Goal: Task Accomplishment & Management: Manage account settings

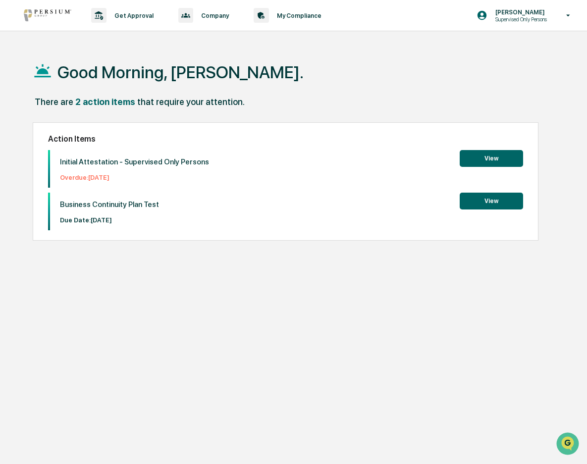
click at [488, 159] on button "View" at bounding box center [491, 158] width 63 height 17
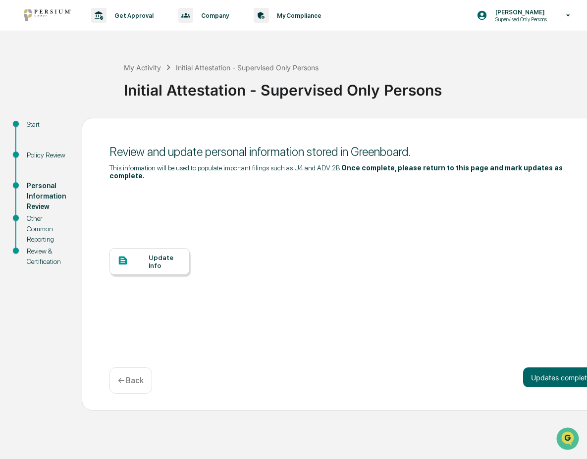
scroll to position [5, 0]
click at [537, 368] on button "Updates complete" at bounding box center [561, 378] width 76 height 20
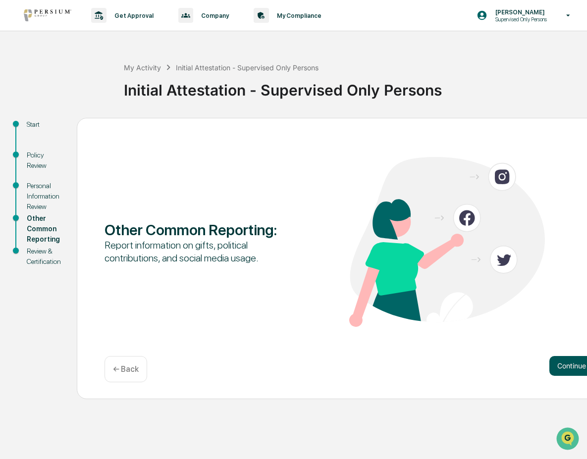
click at [564, 361] on button "Continue" at bounding box center [572, 366] width 45 height 20
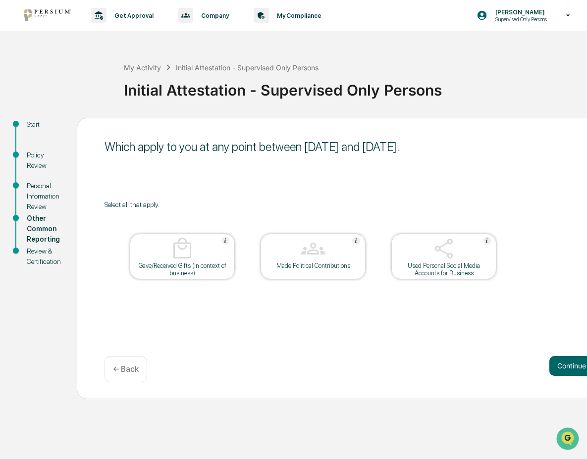
click at [121, 359] on div "← Back" at bounding box center [126, 369] width 43 height 26
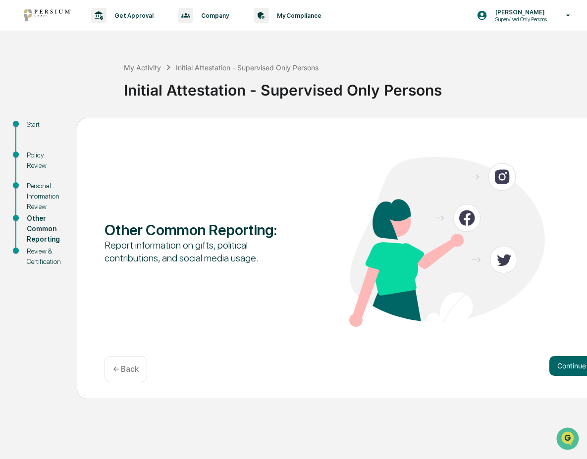
click at [132, 358] on div "← Back" at bounding box center [126, 369] width 43 height 26
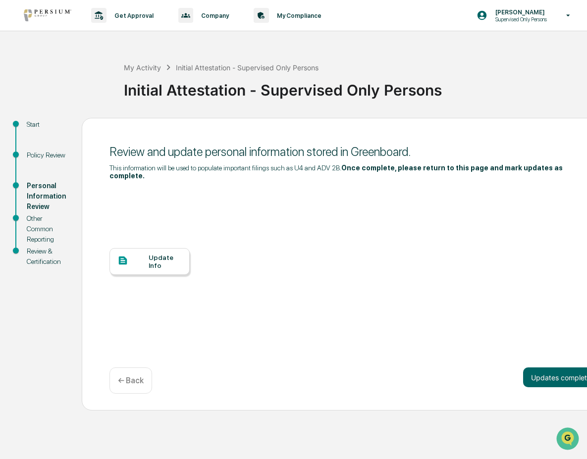
click at [162, 254] on div "Update Info" at bounding box center [165, 262] width 33 height 16
click at [45, 320] on div "Start Policy Review Personal Information Review Other Common Reporting Review &…" at bounding box center [293, 264] width 577 height 293
click at [262, 252] on div "Update Info" at bounding box center [355, 269] width 490 height 178
click at [550, 368] on button "Updates complete" at bounding box center [561, 378] width 76 height 20
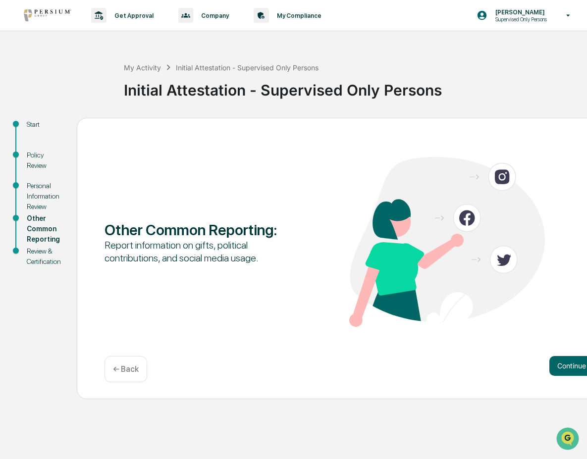
click at [550, 360] on button "Continue" at bounding box center [572, 366] width 45 height 20
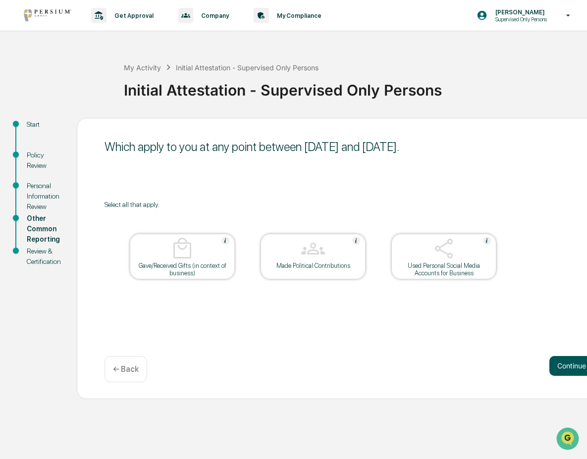
click at [560, 359] on button "Continue" at bounding box center [572, 366] width 45 height 20
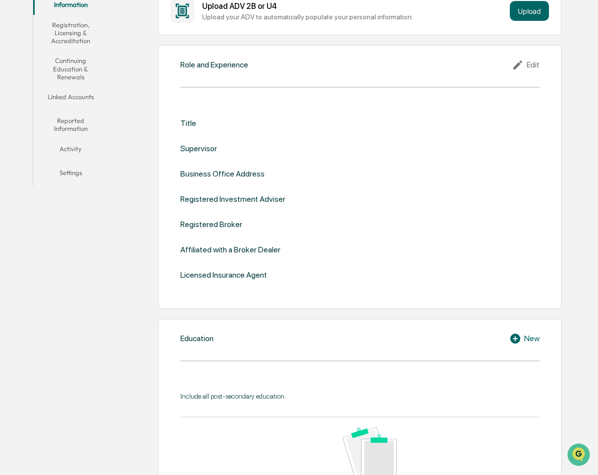
click at [286, 80] on div "Role and Experience Edit Title Supervisor Business Office Address Registered In…" at bounding box center [360, 177] width 404 height 264
click at [532, 62] on div "Edit" at bounding box center [526, 65] width 28 height 12
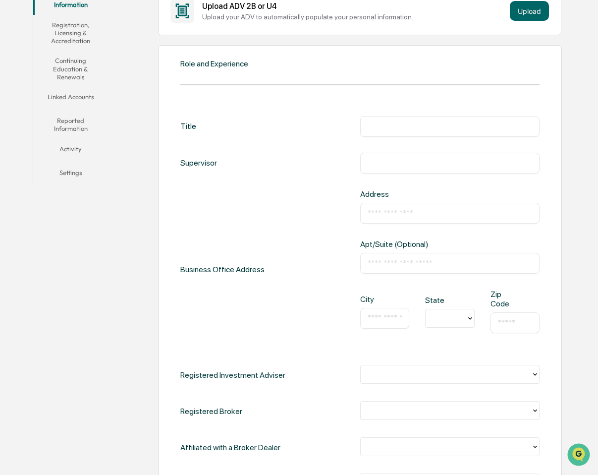
click at [383, 124] on input "text" at bounding box center [450, 126] width 165 height 10
type input "**********"
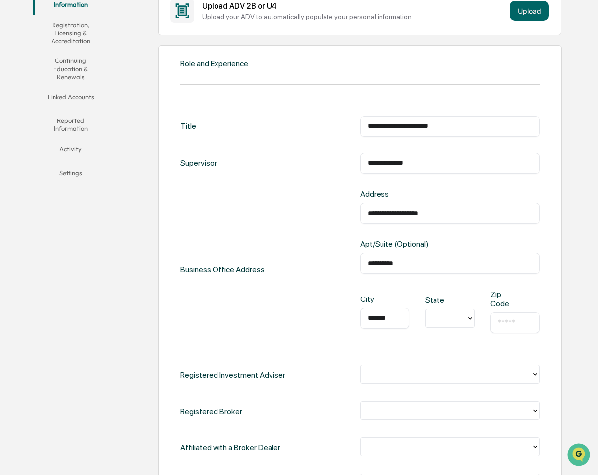
type input "*******"
type input "*"
type input "*****"
click at [255, 341] on div "Business Office Address" at bounding box center [222, 269] width 84 height 160
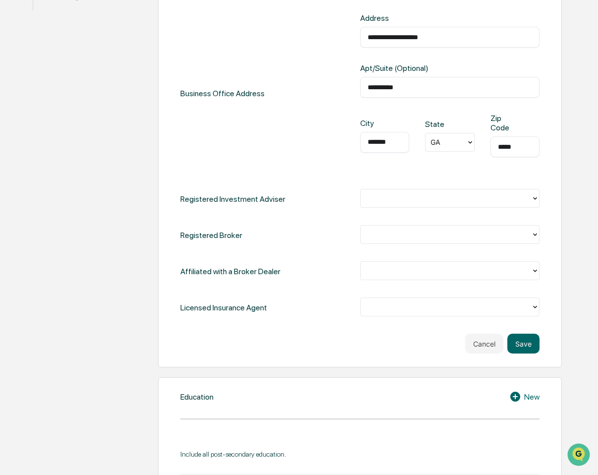
scroll to position [396, 0]
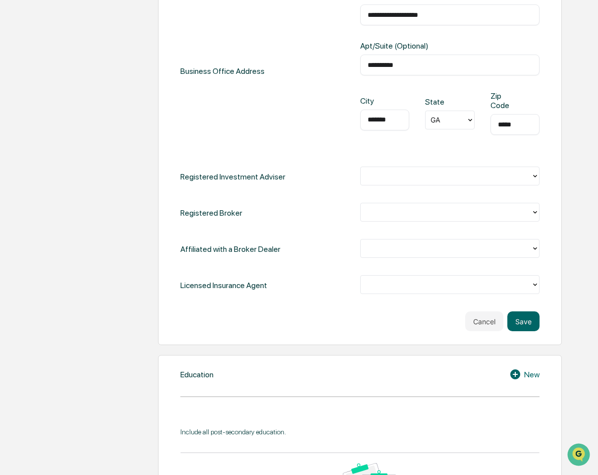
click at [382, 170] on div at bounding box center [446, 175] width 161 height 11
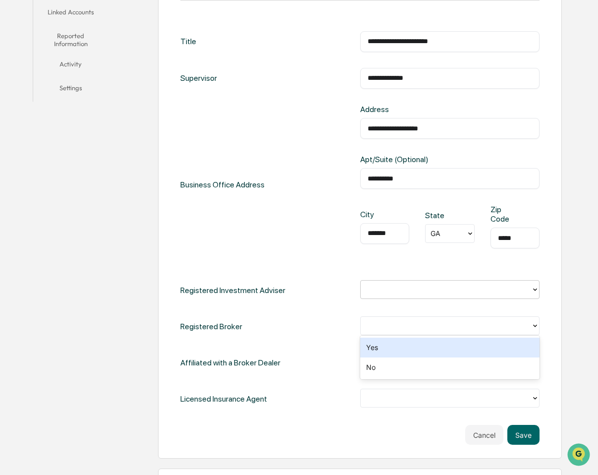
scroll to position [248, 0]
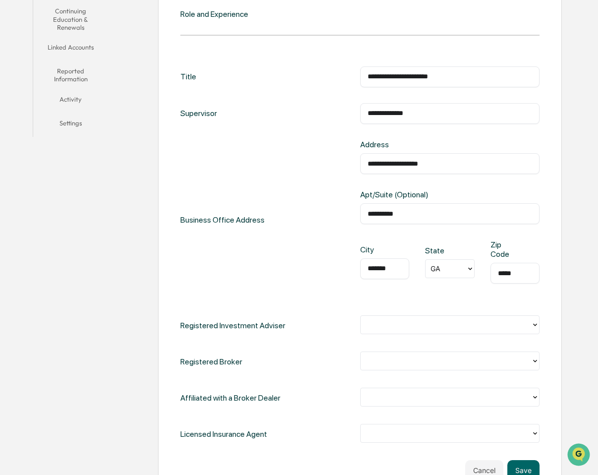
drag, startPoint x: 424, startPoint y: 112, endPoint x: 294, endPoint y: 124, distance: 130.5
click at [294, 124] on div "**********" at bounding box center [359, 255] width 359 height 378
click at [306, 302] on div "**********" at bounding box center [359, 255] width 359 height 378
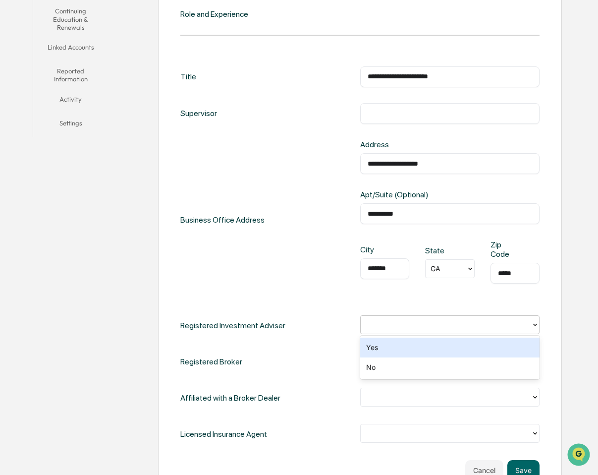
click at [398, 325] on div at bounding box center [446, 324] width 161 height 11
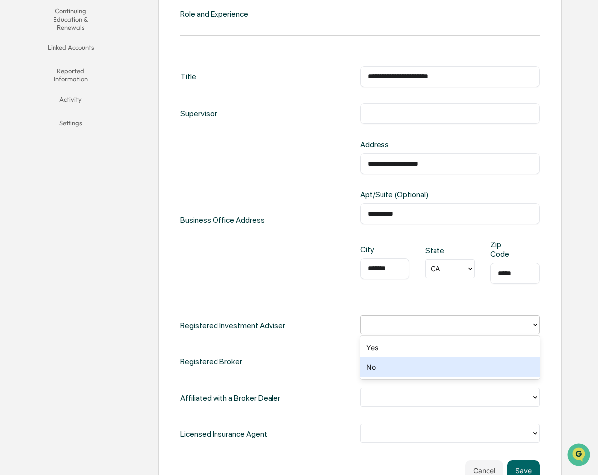
click at [396, 370] on div "No" at bounding box center [450, 367] width 180 height 20
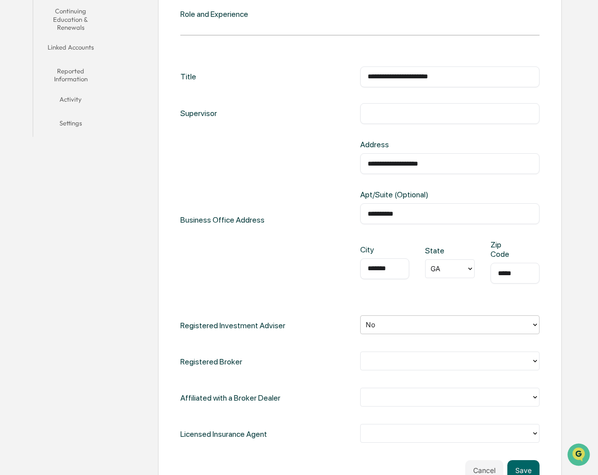
click at [396, 361] on div at bounding box center [446, 360] width 161 height 11
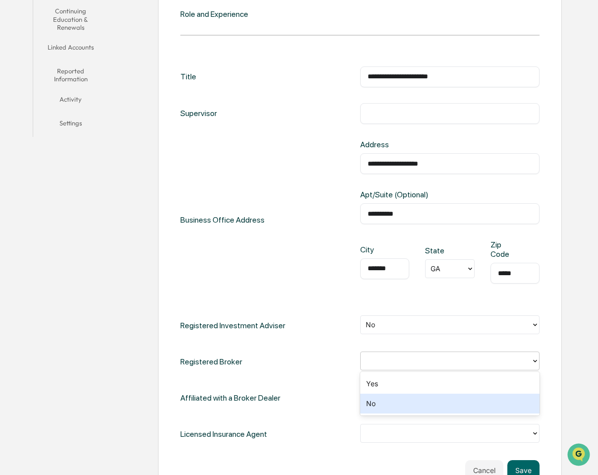
click at [396, 403] on div "No" at bounding box center [450, 404] width 180 height 20
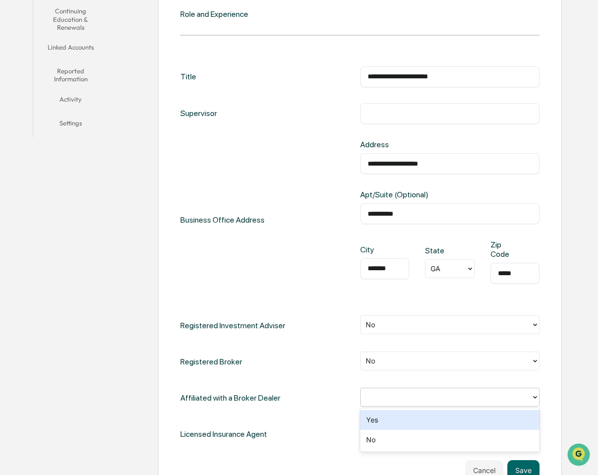
click at [396, 397] on div at bounding box center [446, 397] width 161 height 11
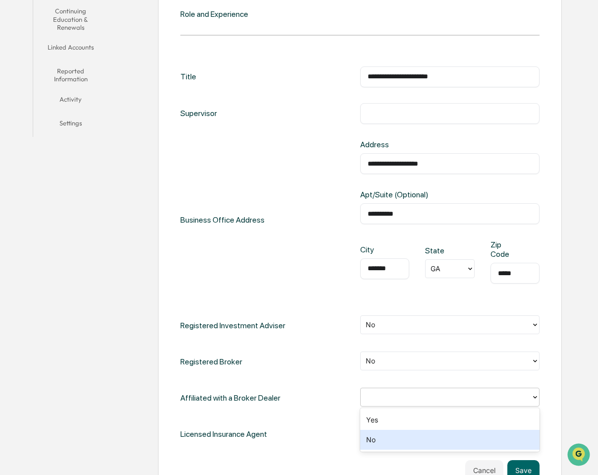
click at [385, 440] on div "No" at bounding box center [450, 440] width 180 height 20
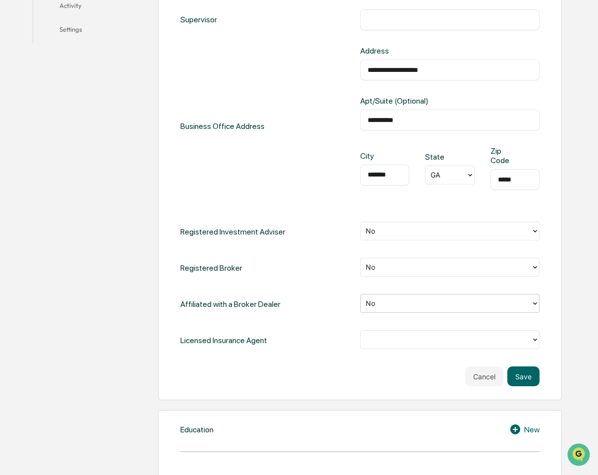
scroll to position [347, 0]
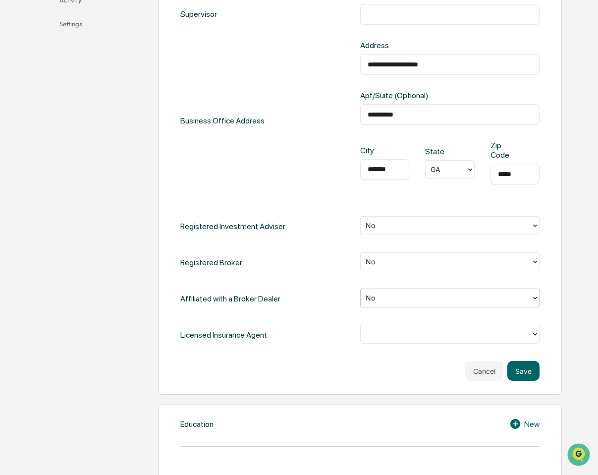
click at [407, 334] on div at bounding box center [446, 334] width 161 height 11
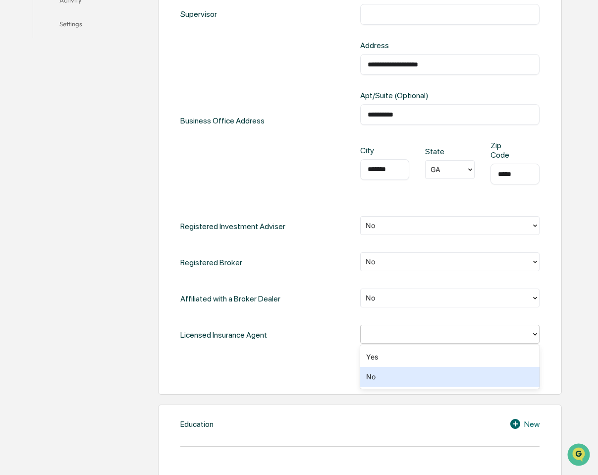
click at [389, 379] on div "No" at bounding box center [450, 377] width 180 height 20
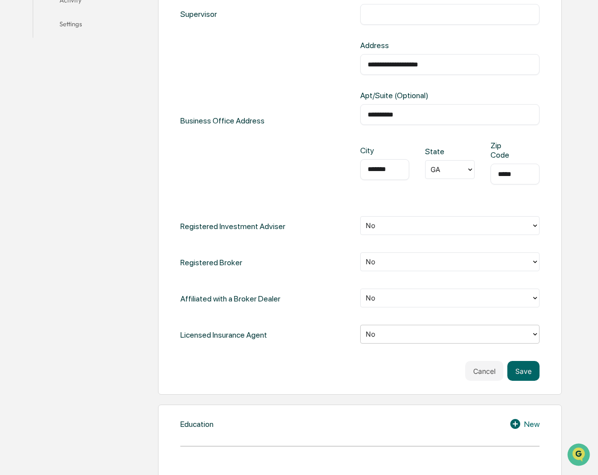
click at [317, 355] on div "**********" at bounding box center [359, 174] width 359 height 414
click at [519, 371] on button "Save" at bounding box center [523, 371] width 32 height 20
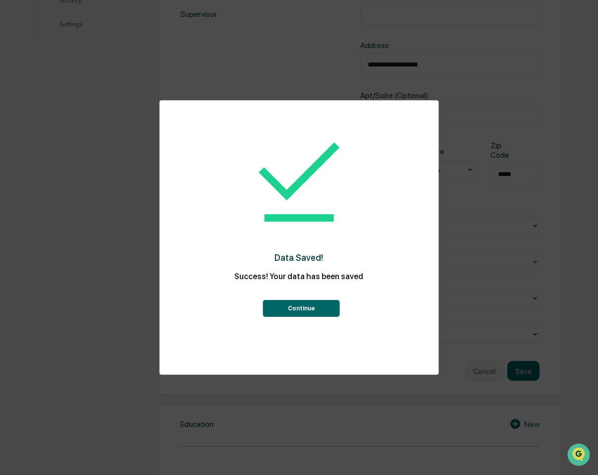
click at [327, 310] on button "Continue" at bounding box center [301, 308] width 77 height 17
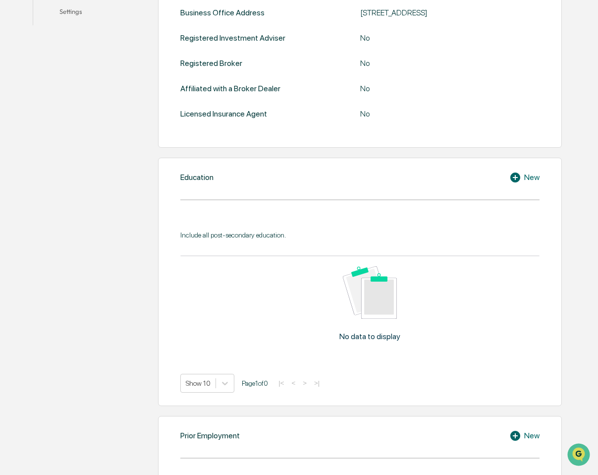
scroll to position [396, 0]
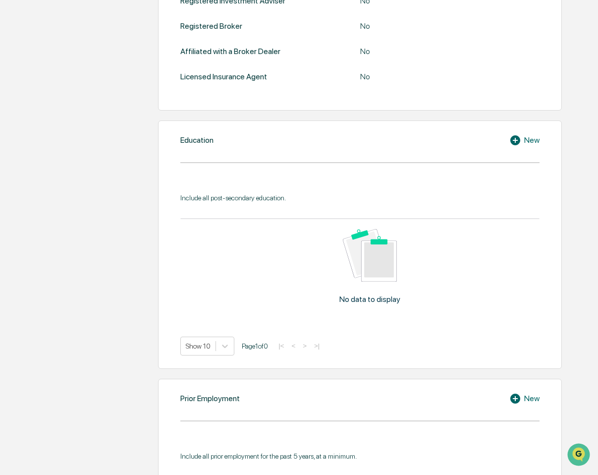
click at [335, 288] on div "No data to display" at bounding box center [369, 270] width 379 height 103
click at [515, 137] on icon at bounding box center [515, 140] width 10 height 10
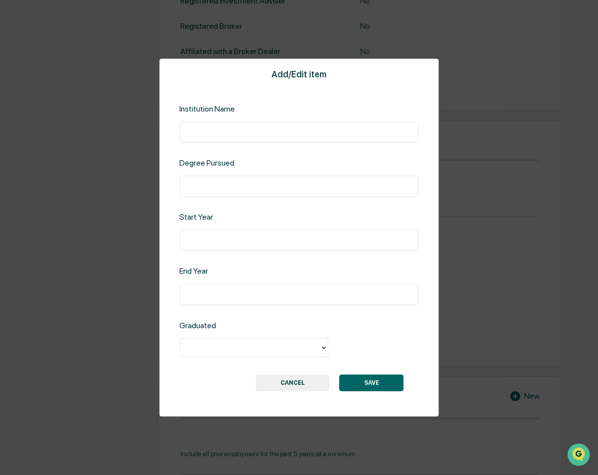
click at [209, 129] on input "text" at bounding box center [299, 132] width 225 height 10
type input "**********"
type input "****"
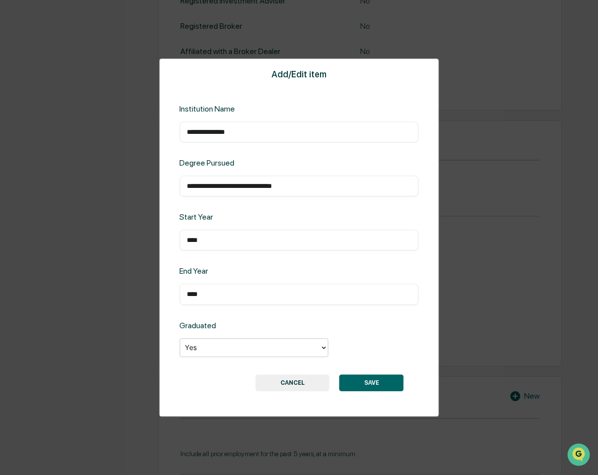
click at [347, 386] on button "SAVE" at bounding box center [371, 382] width 64 height 17
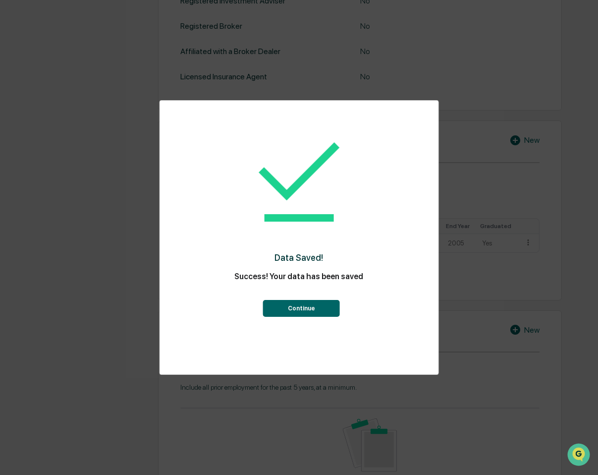
click at [317, 316] on button "Continue" at bounding box center [301, 308] width 77 height 17
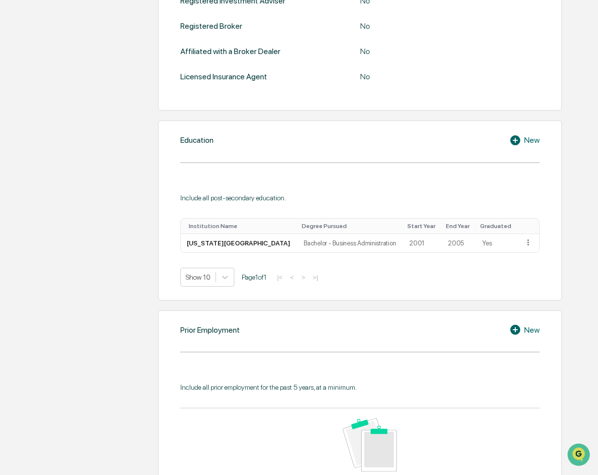
click at [511, 141] on icon at bounding box center [515, 140] width 10 height 10
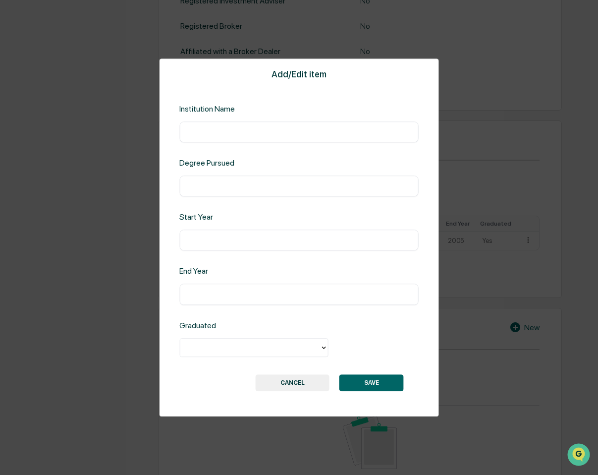
click at [211, 135] on input "text" at bounding box center [299, 132] width 225 height 10
type input "**********"
click at [201, 184] on input "text" at bounding box center [299, 186] width 225 height 10
type input "**********"
type input "****"
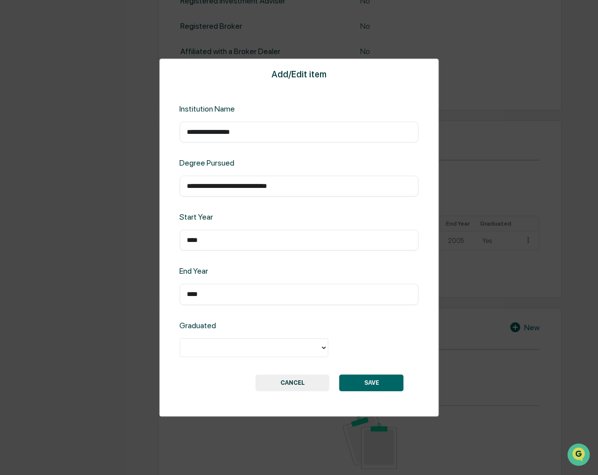
type input "****"
click at [214, 346] on div at bounding box center [250, 346] width 130 height 11
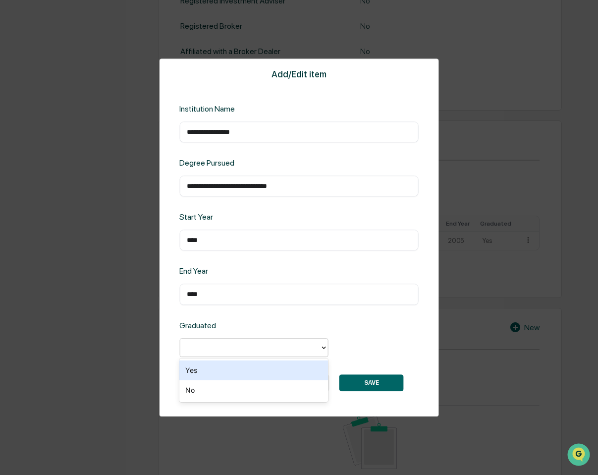
click at [209, 373] on div "Yes" at bounding box center [253, 370] width 149 height 20
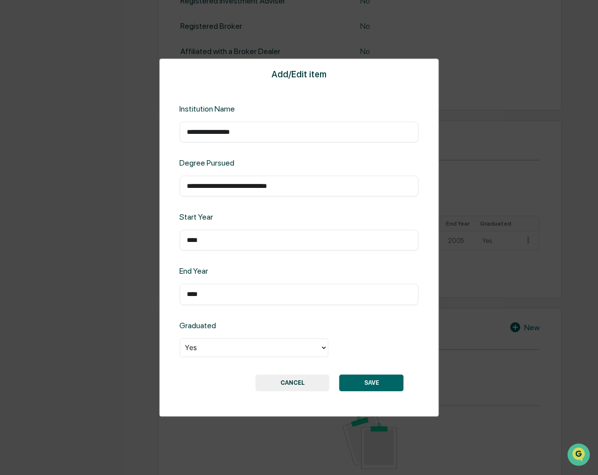
click at [379, 385] on button "SAVE" at bounding box center [371, 382] width 64 height 17
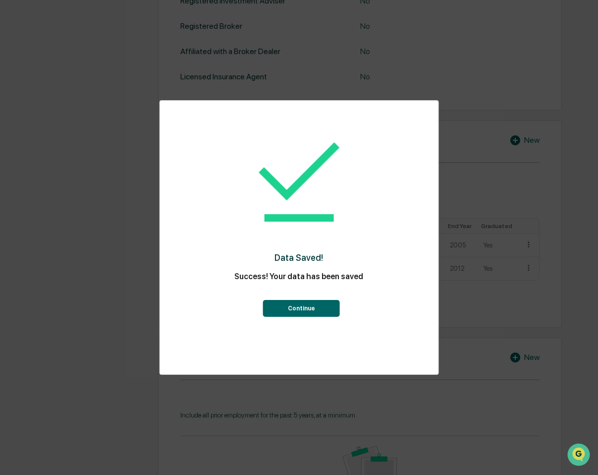
click at [283, 312] on button "Continue" at bounding box center [301, 308] width 77 height 17
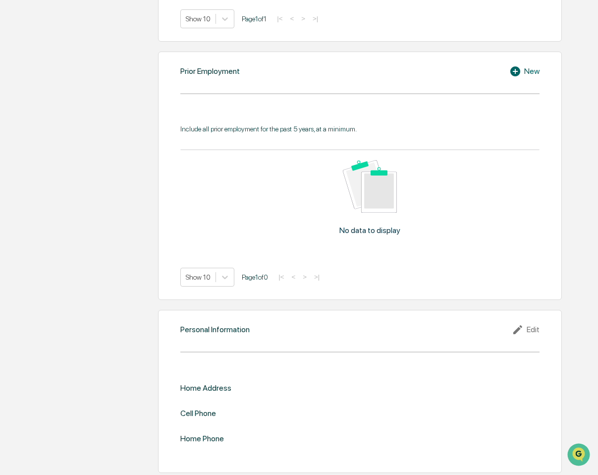
scroll to position [687, 0]
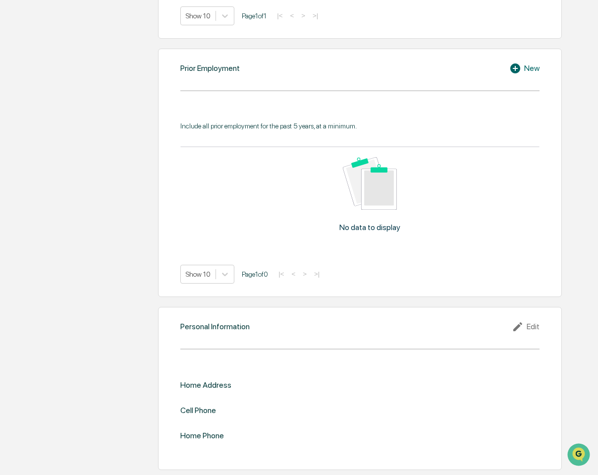
click at [524, 62] on div "New" at bounding box center [524, 68] width 30 height 12
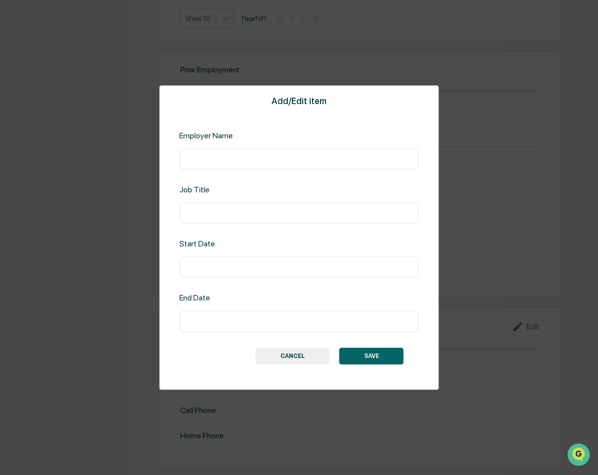
scroll to position [684, 0]
click at [225, 161] on input "text" at bounding box center [299, 159] width 225 height 10
type input "**********"
type input "********"
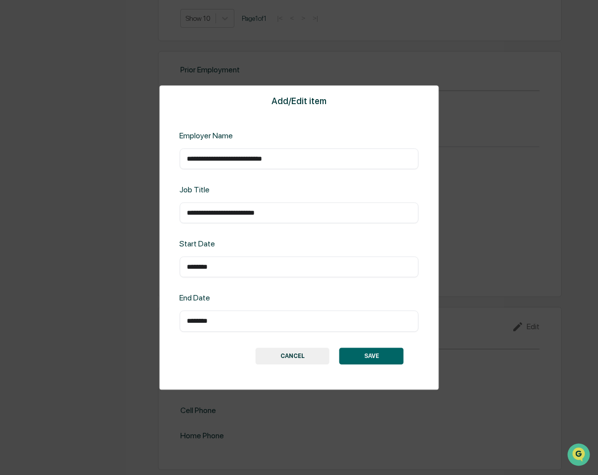
type input "********"
click at [387, 356] on button "SAVE" at bounding box center [371, 355] width 64 height 17
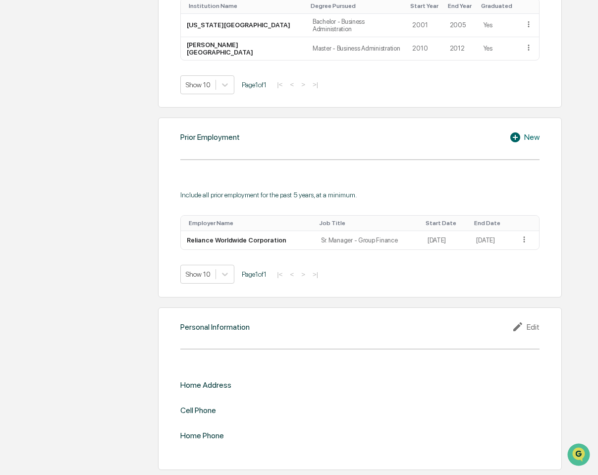
scroll to position [618, 0]
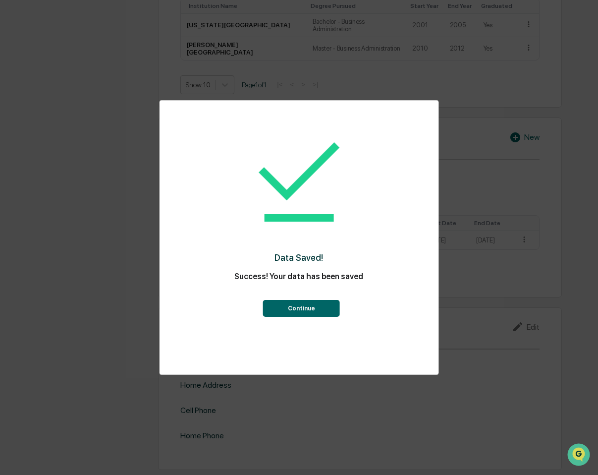
click at [282, 305] on button "Continue" at bounding box center [301, 308] width 77 height 17
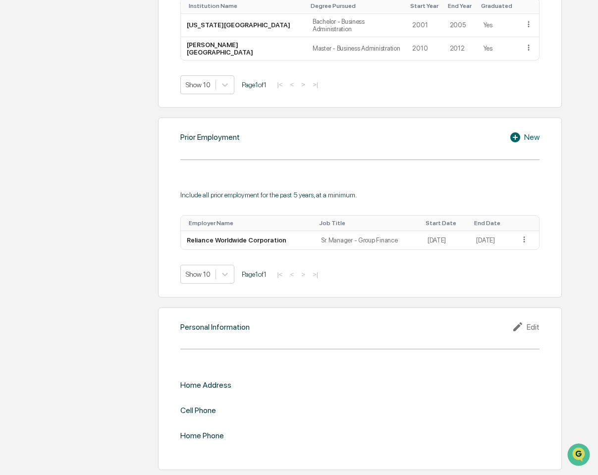
click at [529, 131] on div "New" at bounding box center [524, 137] width 30 height 12
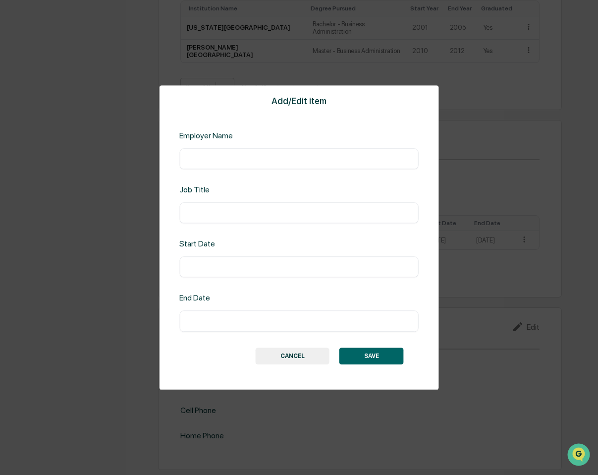
click at [210, 155] on input "text" at bounding box center [299, 159] width 225 height 10
type input "**********"
type input "********"
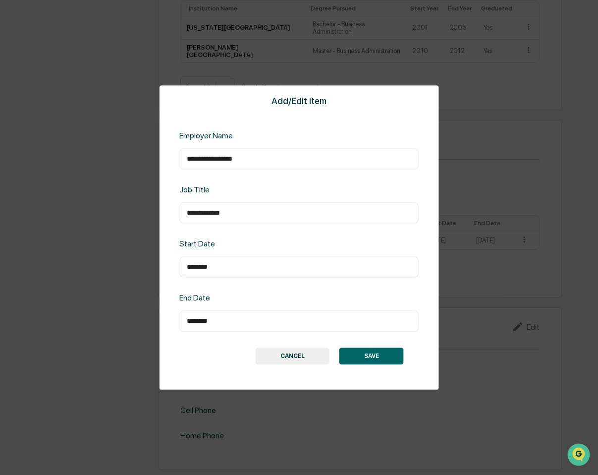
click at [358, 352] on button "SAVE" at bounding box center [371, 355] width 64 height 17
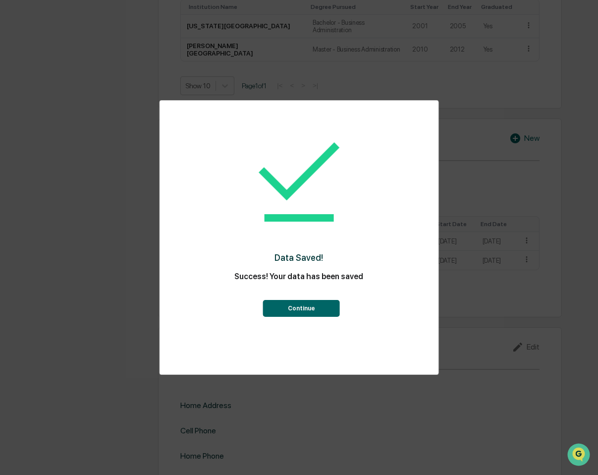
click at [298, 313] on button "Continue" at bounding box center [301, 308] width 77 height 17
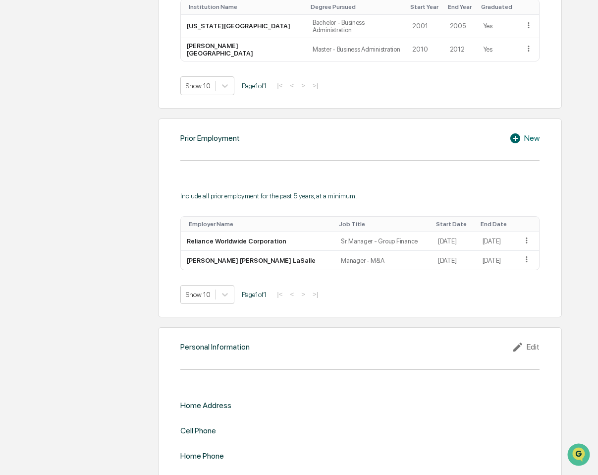
click at [520, 133] on icon at bounding box center [515, 138] width 10 height 10
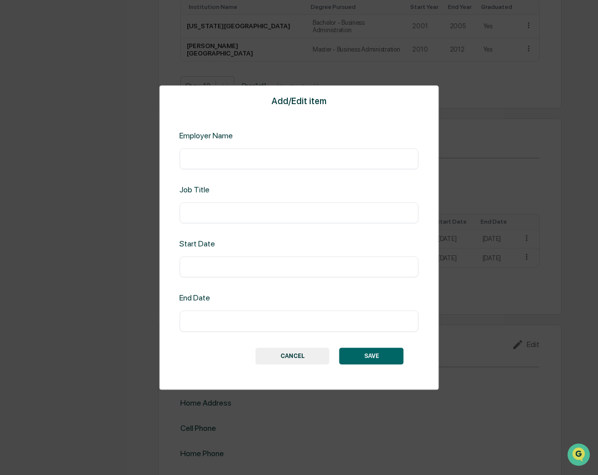
click at [224, 161] on input "text" at bounding box center [299, 159] width 225 height 10
type input "**********"
click at [247, 268] on input "text" at bounding box center [299, 267] width 225 height 10
type input "********"
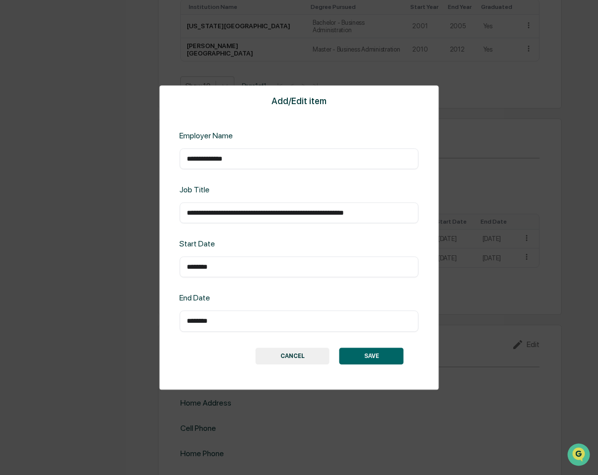
type input "********"
click at [379, 352] on button "SAVE" at bounding box center [371, 355] width 64 height 17
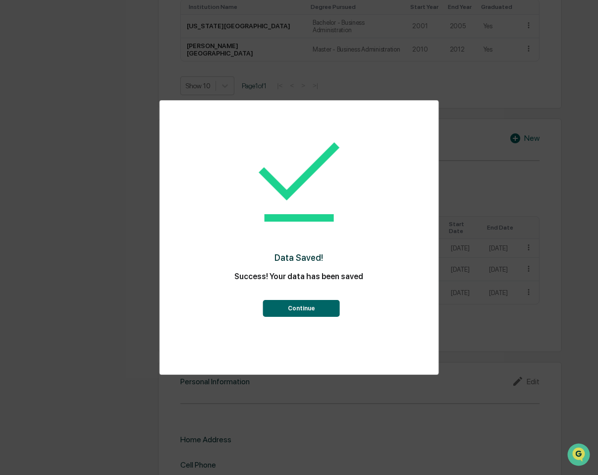
click at [311, 309] on button "Continue" at bounding box center [301, 308] width 77 height 17
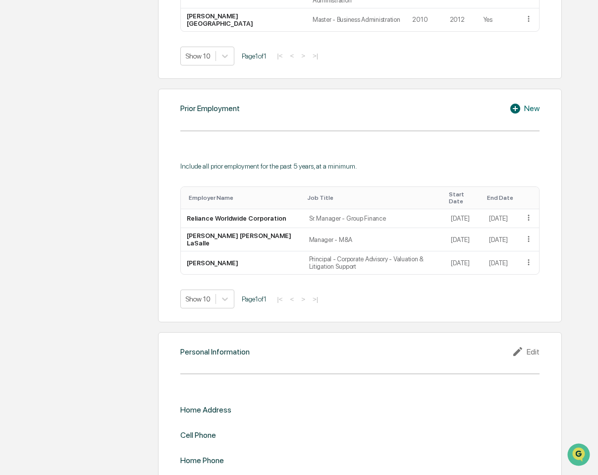
scroll to position [669, 0]
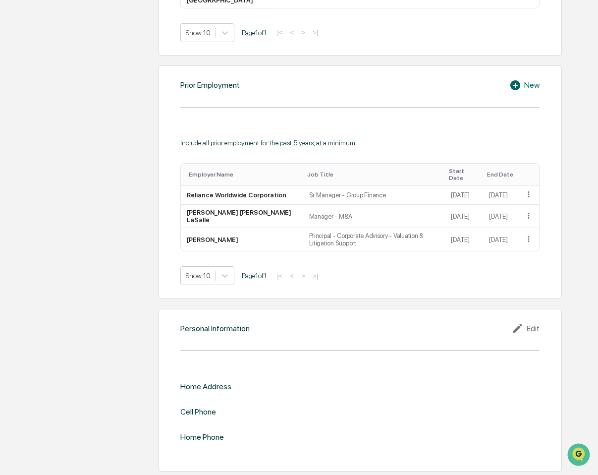
click at [537, 322] on div "Edit" at bounding box center [526, 328] width 28 height 12
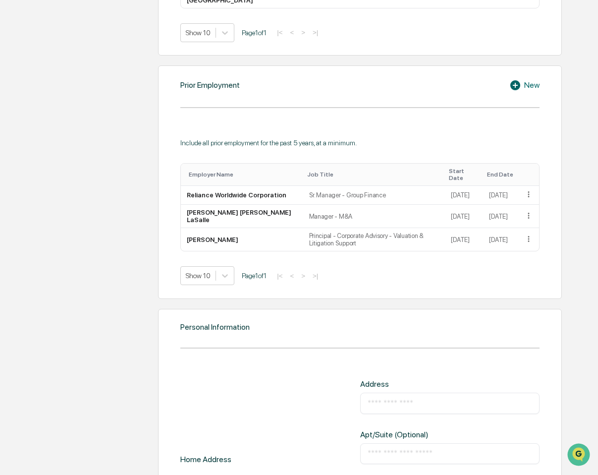
click at [389, 398] on input "text" at bounding box center [450, 403] width 165 height 10
type input "**********"
type input "**"
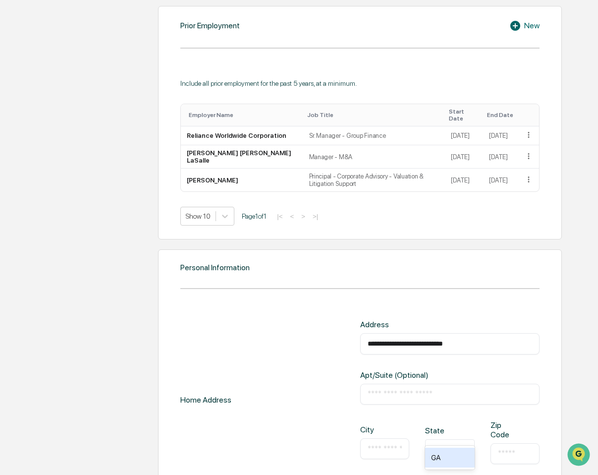
scroll to position [859, 0]
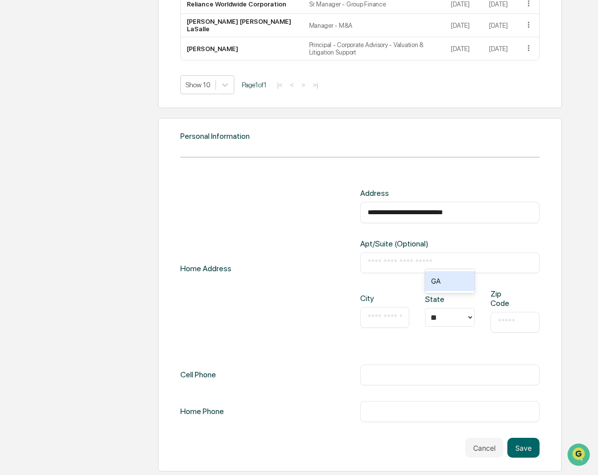
click at [390, 312] on input "text" at bounding box center [385, 317] width 35 height 10
type input "*******"
click at [510, 317] on input "text" at bounding box center [515, 322] width 35 height 10
type input "*****"
click at [415, 370] on input "text" at bounding box center [450, 375] width 165 height 10
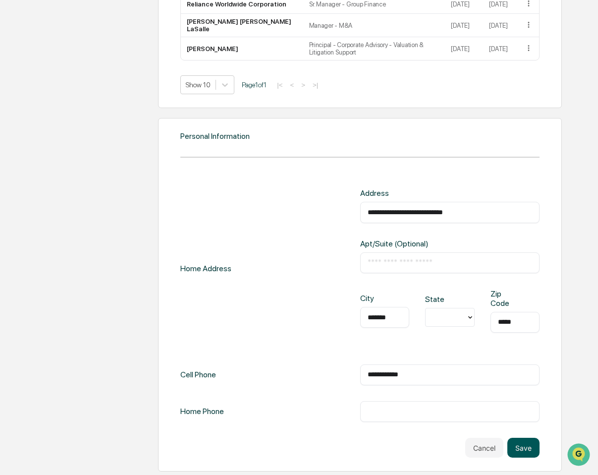
type input "**********"
click at [528, 438] on button "Save" at bounding box center [523, 448] width 32 height 20
click at [451, 308] on div at bounding box center [450, 317] width 50 height 19
type input "*"
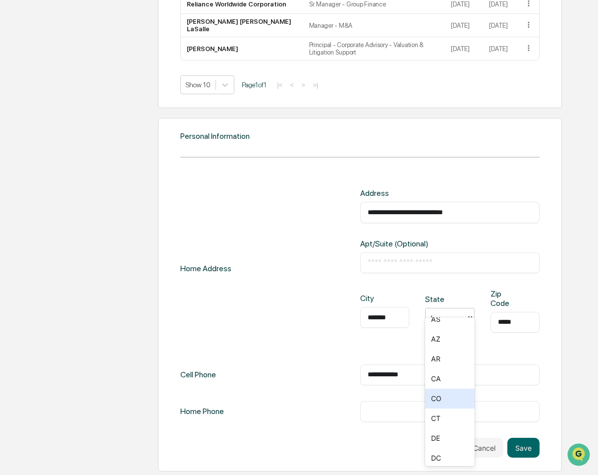
scroll to position [0, 0]
click at [533, 438] on button "Save" at bounding box center [523, 448] width 32 height 20
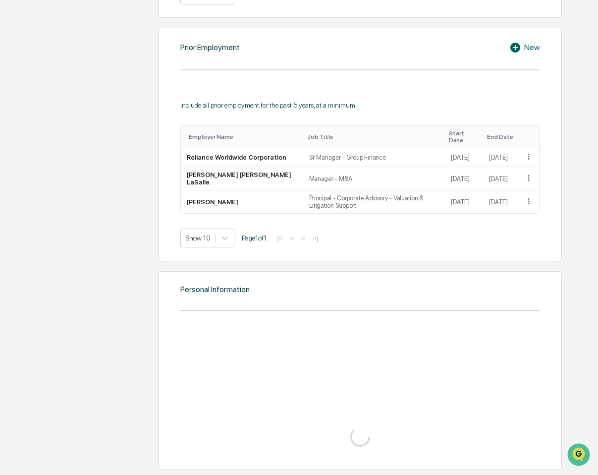
scroll to position [859, 0]
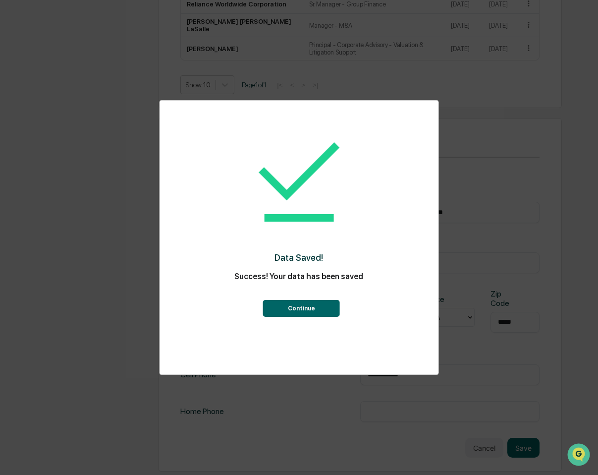
click at [291, 311] on button "Continue" at bounding box center [301, 308] width 77 height 17
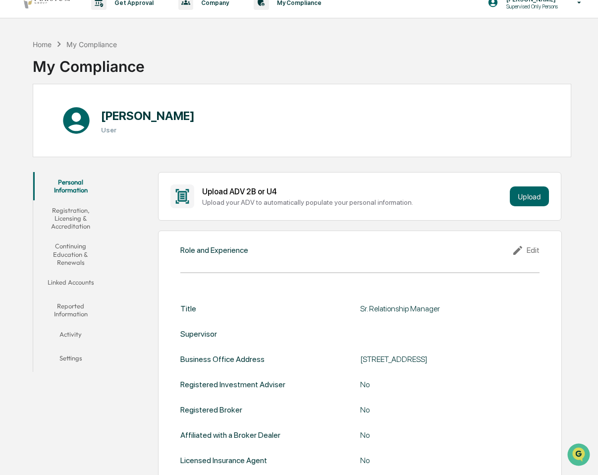
scroll to position [0, 0]
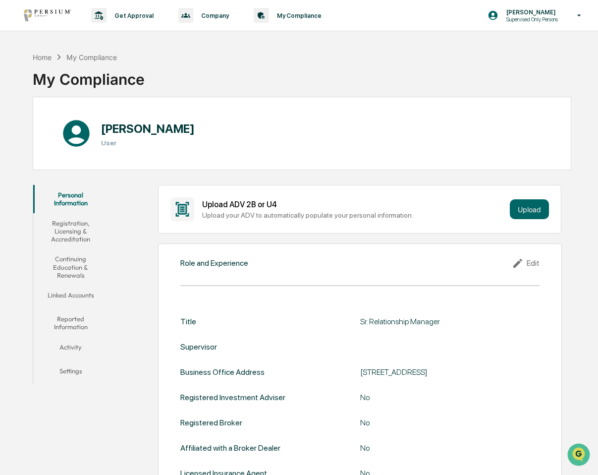
click at [77, 239] on button "Registration, Licensing & Accreditation" at bounding box center [70, 231] width 75 height 36
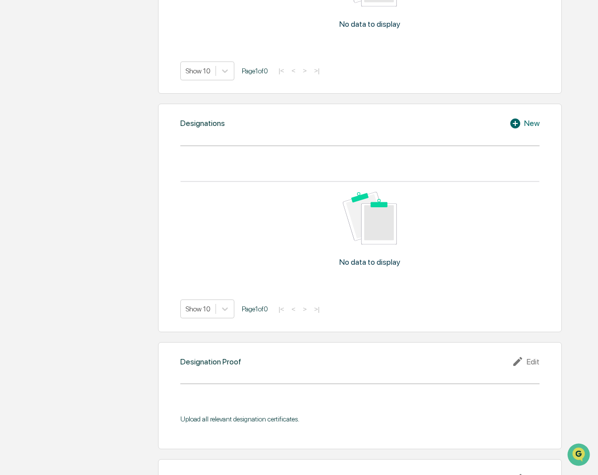
scroll to position [644, 0]
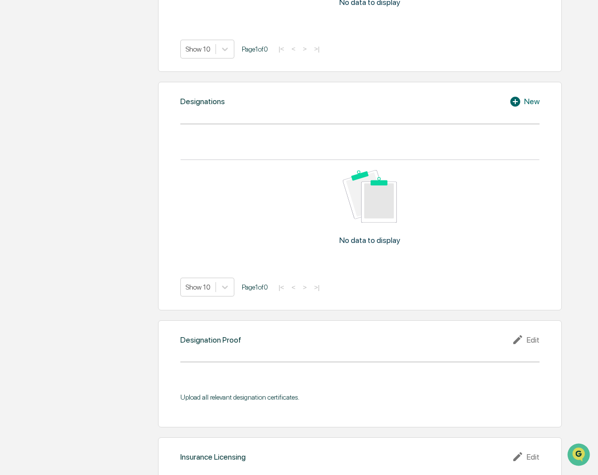
click at [530, 102] on div "New" at bounding box center [524, 102] width 30 height 12
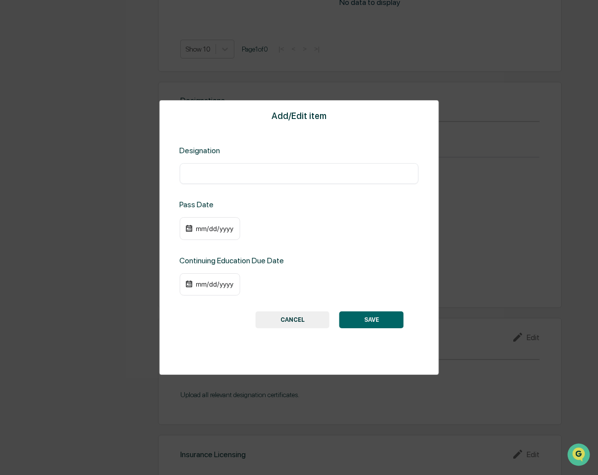
click at [269, 172] on input "text" at bounding box center [299, 174] width 225 height 10
type input "**********"
click at [207, 231] on div "mm/dd/yyyy" at bounding box center [215, 229] width 40 height 8
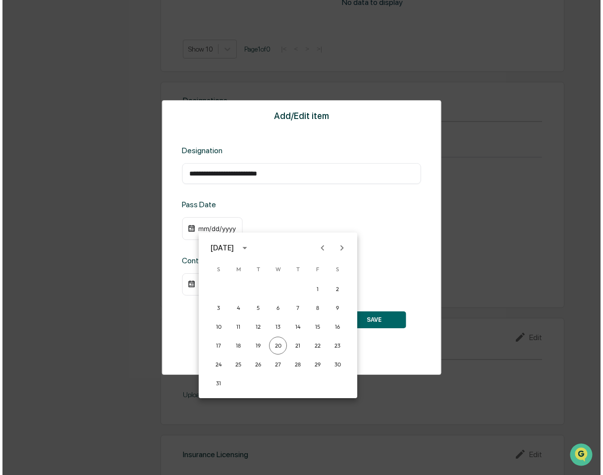
scroll to position [645, 0]
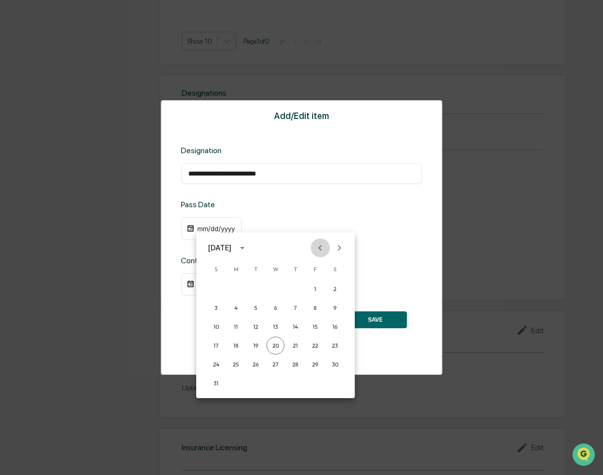
click at [319, 246] on icon "Previous month" at bounding box center [320, 247] width 11 height 11
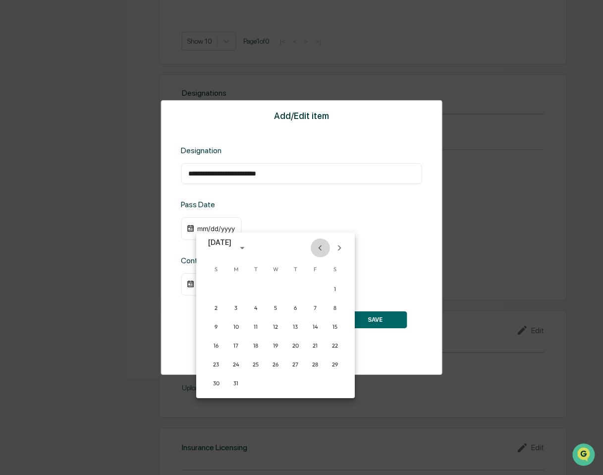
click at [319, 246] on icon "Previous month" at bounding box center [320, 247] width 11 height 11
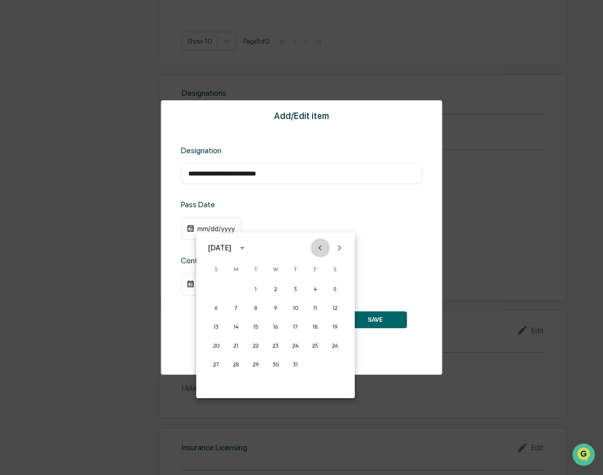
click at [319, 246] on icon "Previous month" at bounding box center [320, 247] width 11 height 11
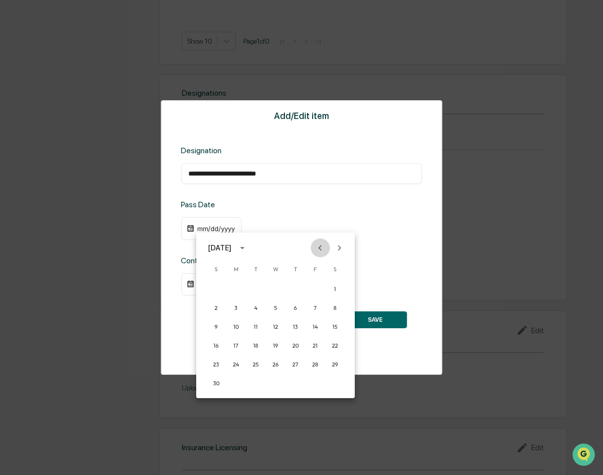
click at [319, 246] on icon "Previous month" at bounding box center [320, 247] width 11 height 11
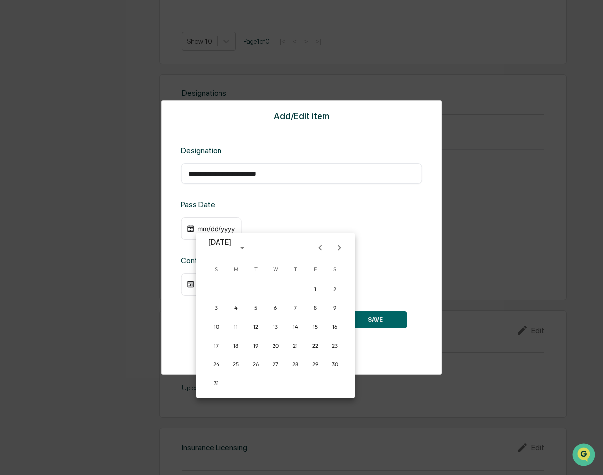
click at [319, 246] on icon "Previous month" at bounding box center [320, 247] width 11 height 11
click at [248, 250] on icon "calendar view is open, switch to year view" at bounding box center [242, 247] width 11 height 11
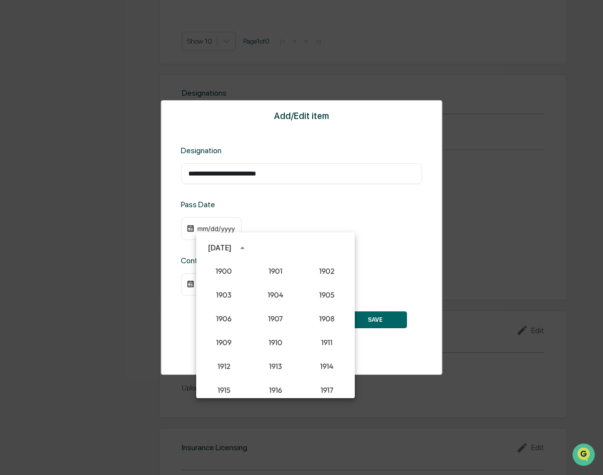
scroll to position [918, 0]
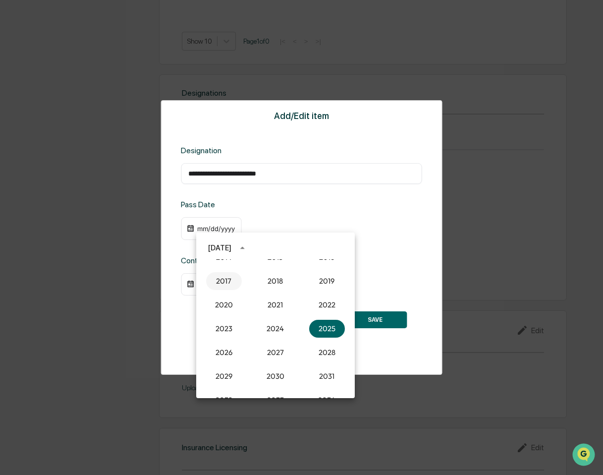
click at [228, 282] on button "2017" at bounding box center [224, 281] width 36 height 18
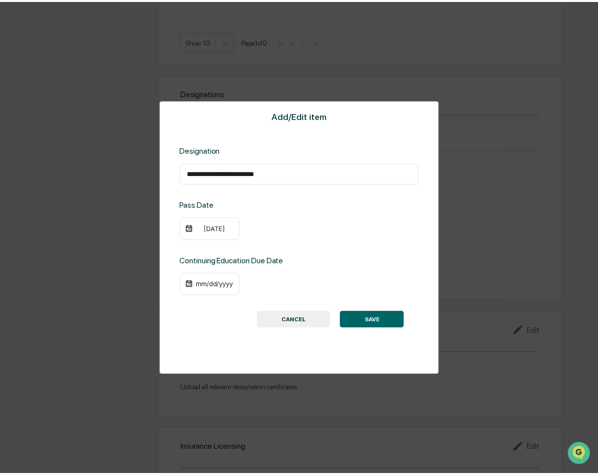
scroll to position [644, 0]
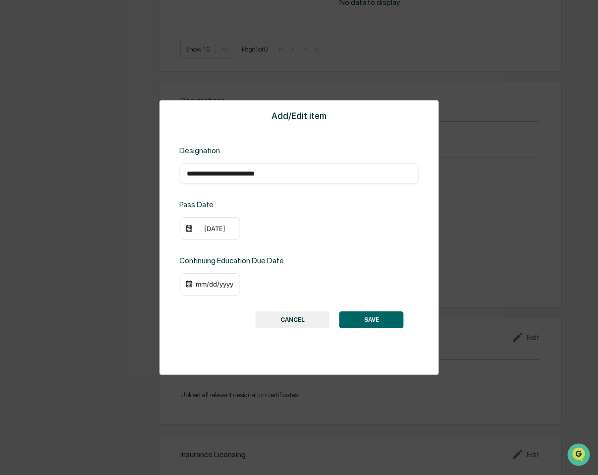
click at [211, 231] on div "[DATE]" at bounding box center [215, 229] width 40 height 8
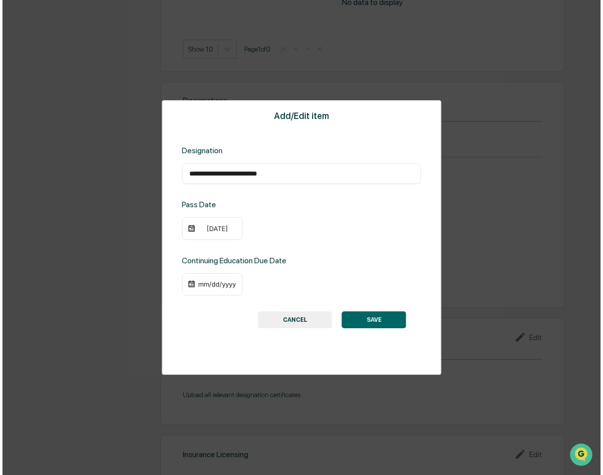
scroll to position [645, 0]
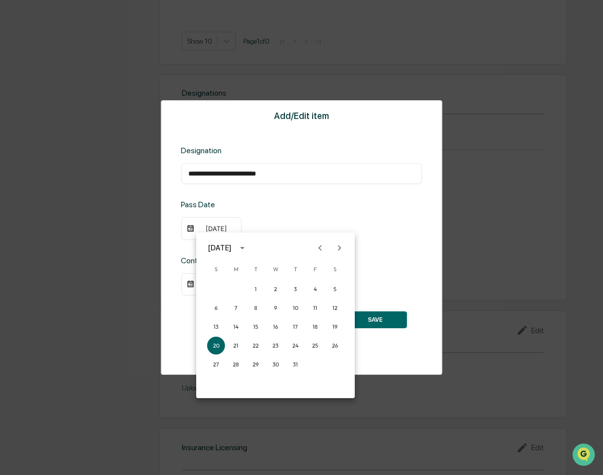
click at [234, 245] on div "[DATE]" at bounding box center [221, 247] width 26 height 11
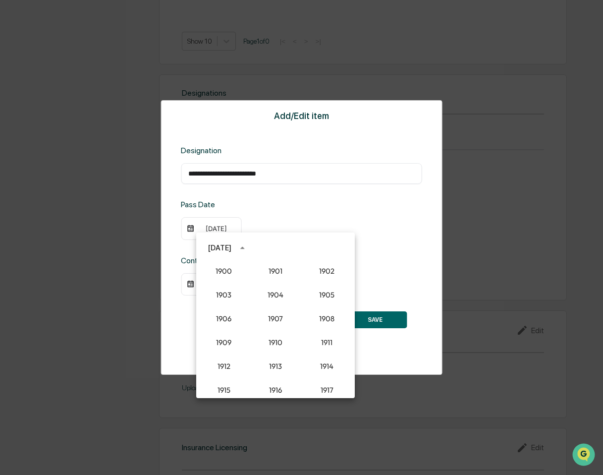
scroll to position [870, 0]
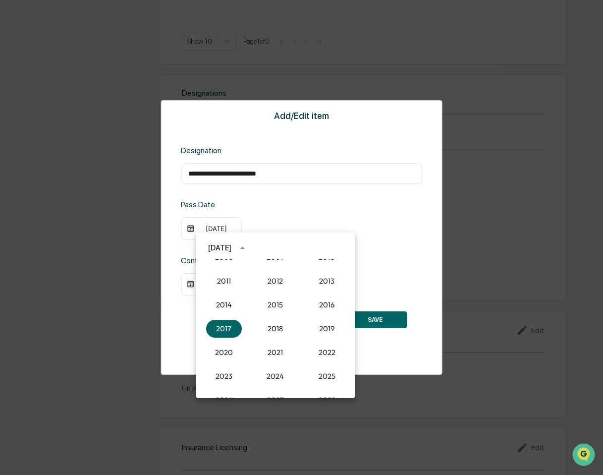
click at [234, 245] on div "[DATE]" at bounding box center [221, 247] width 26 height 11
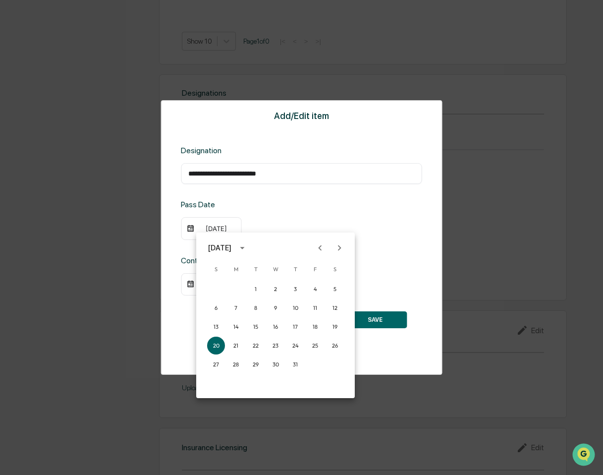
click at [234, 245] on div "[DATE]" at bounding box center [221, 247] width 26 height 11
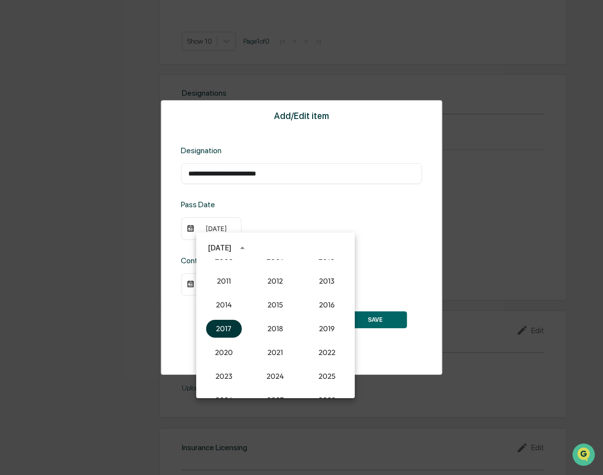
click at [227, 327] on button "2017" at bounding box center [224, 329] width 36 height 18
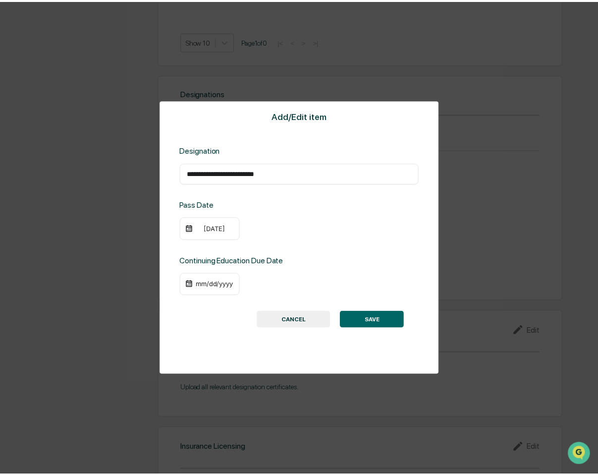
scroll to position [644, 0]
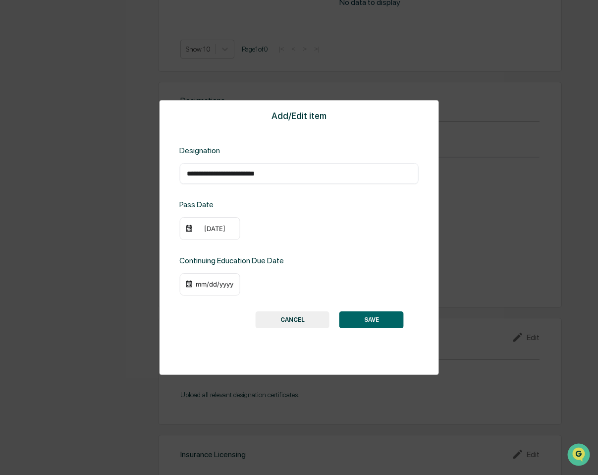
click at [205, 230] on div "[DATE]" at bounding box center [215, 229] width 40 height 8
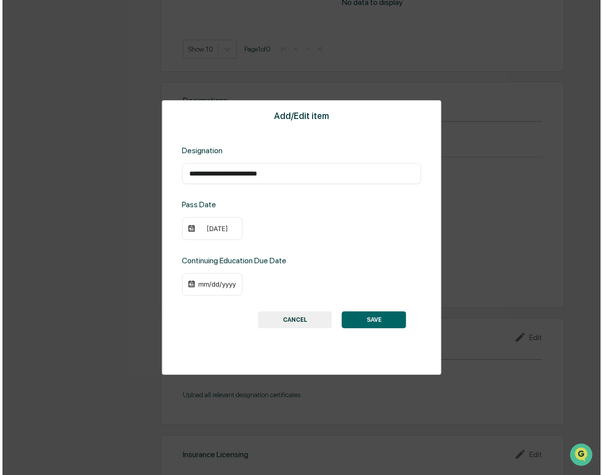
scroll to position [645, 0]
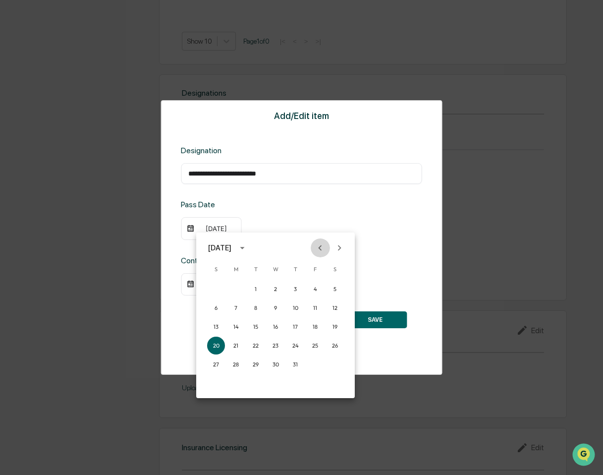
click at [318, 245] on icon "Previous month" at bounding box center [320, 247] width 11 height 11
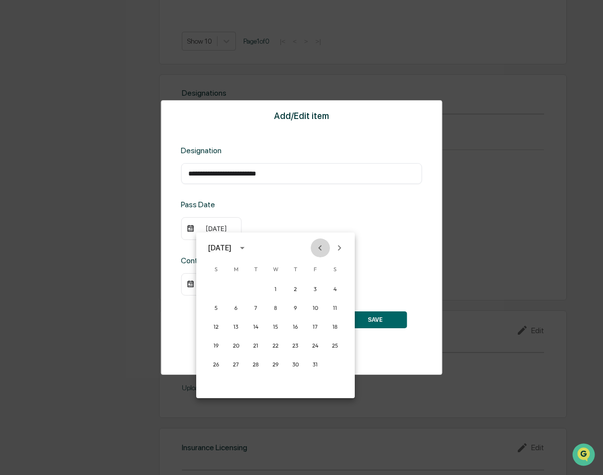
click at [318, 245] on icon "Previous month" at bounding box center [320, 247] width 11 height 11
click at [273, 287] on button "1" at bounding box center [276, 289] width 18 height 18
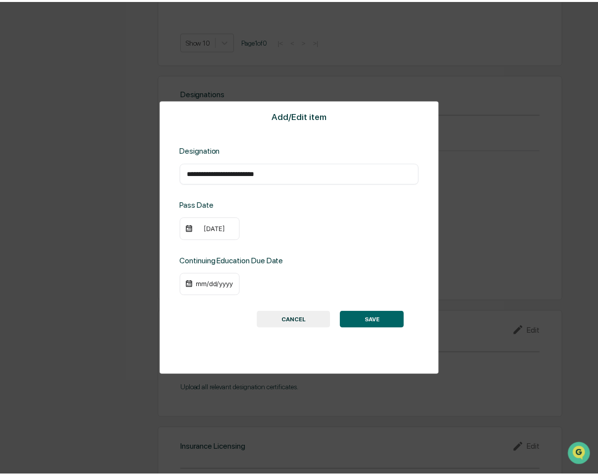
scroll to position [644, 0]
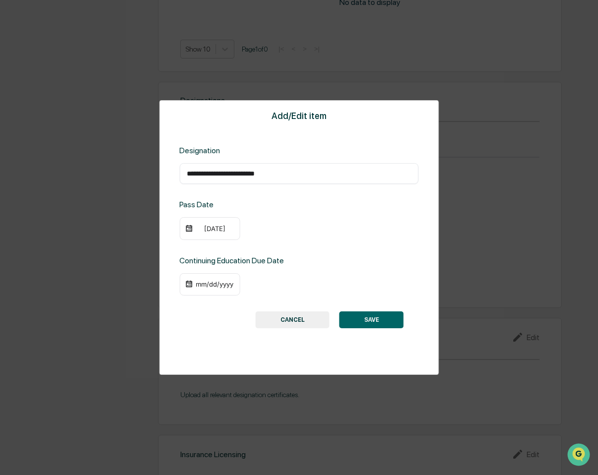
click at [219, 282] on div "mm/dd/yyyy" at bounding box center [215, 284] width 40 height 8
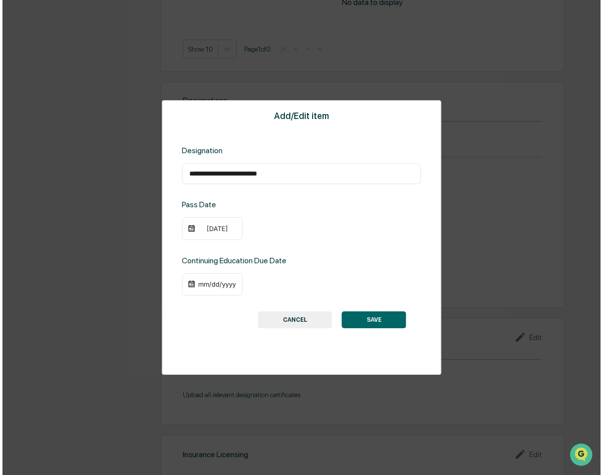
scroll to position [645, 0]
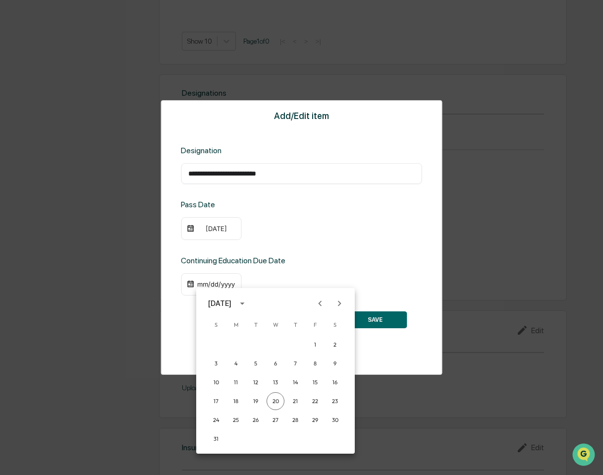
click at [231, 305] on div "[DATE]" at bounding box center [219, 303] width 23 height 11
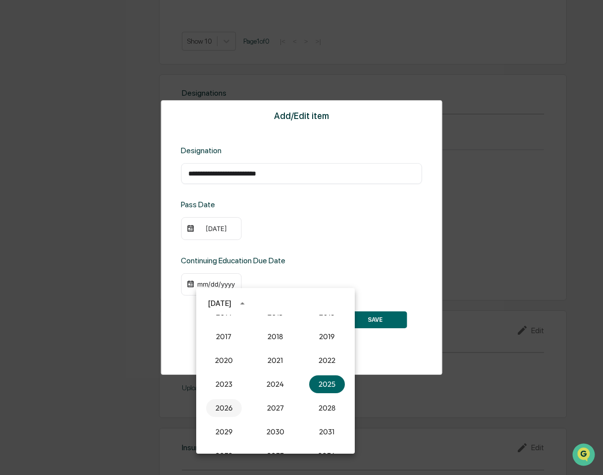
click at [228, 402] on button "2026" at bounding box center [224, 408] width 36 height 18
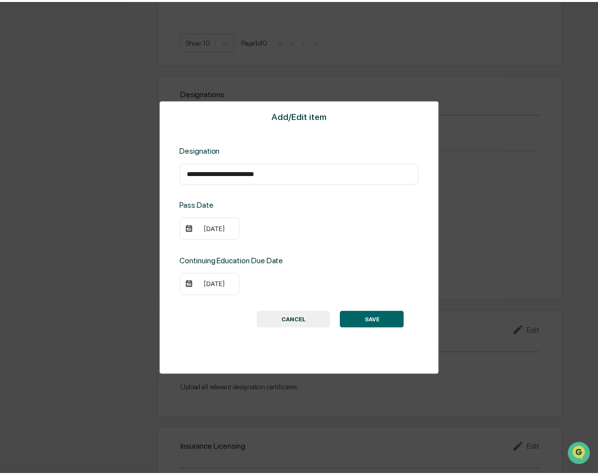
scroll to position [644, 0]
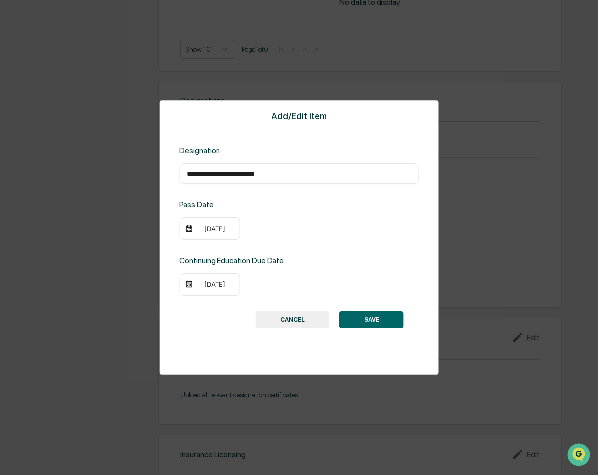
click at [217, 286] on div "[DATE]" at bounding box center [215, 284] width 40 height 8
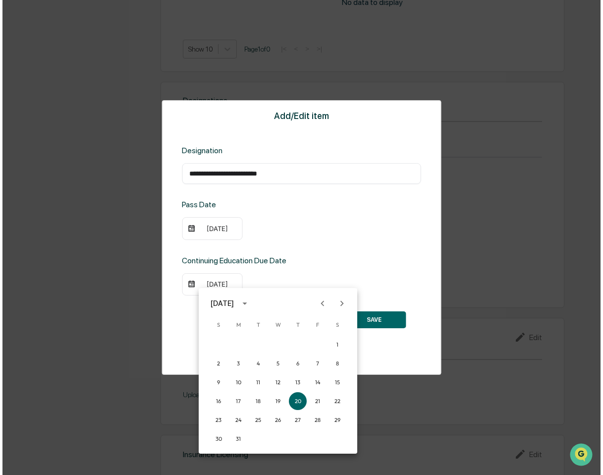
scroll to position [645, 0]
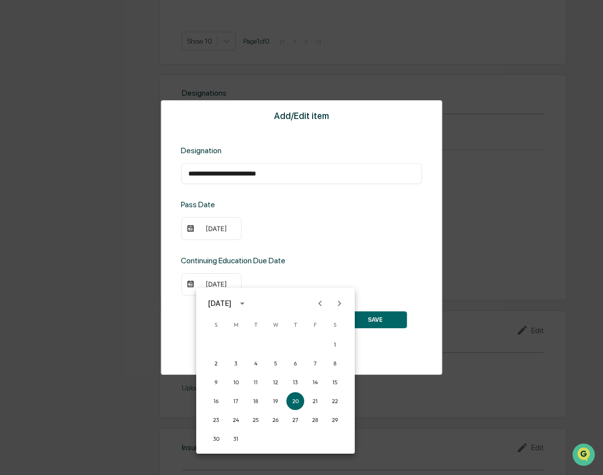
click at [338, 304] on icon "Next month" at bounding box center [339, 303] width 11 height 11
click at [338, 305] on icon "Next month" at bounding box center [339, 303] width 11 height 11
click at [338, 305] on icon "Next month" at bounding box center [339, 302] width 3 height 5
click at [341, 304] on icon "Next month" at bounding box center [339, 303] width 11 height 11
click at [293, 419] on button "31" at bounding box center [295, 420] width 18 height 18
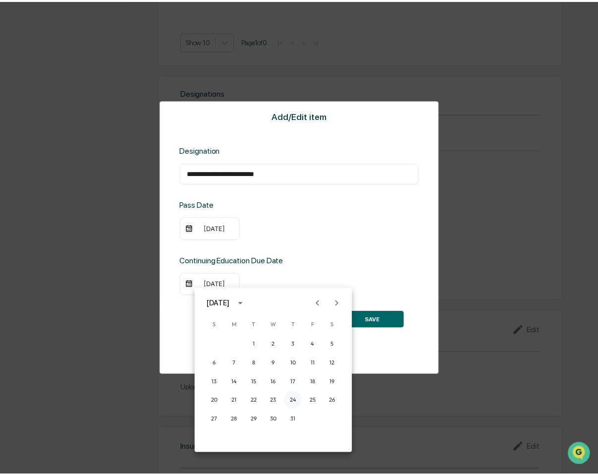
scroll to position [644, 0]
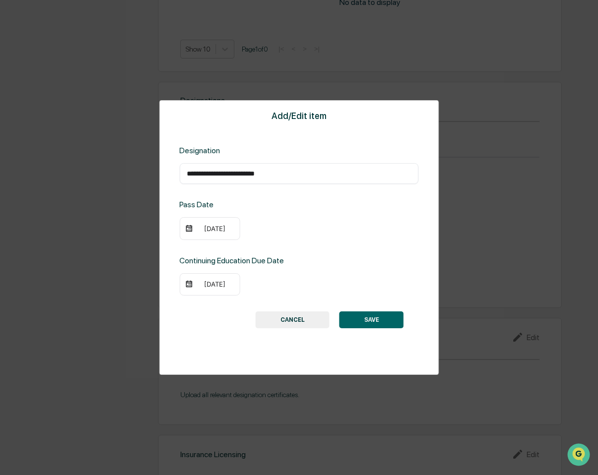
click at [370, 321] on button "SAVE" at bounding box center [371, 319] width 64 height 17
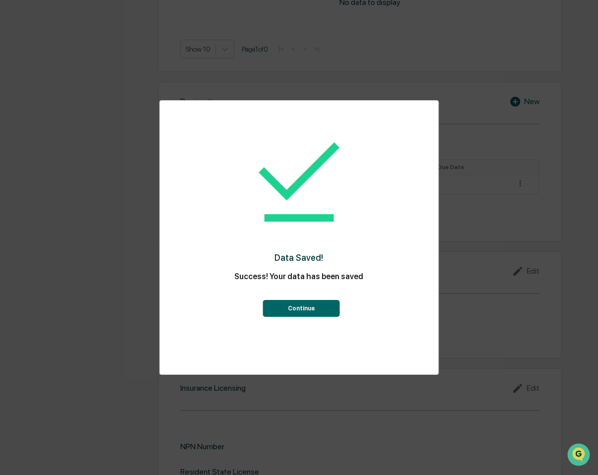
click at [320, 312] on button "Continue" at bounding box center [301, 308] width 77 height 17
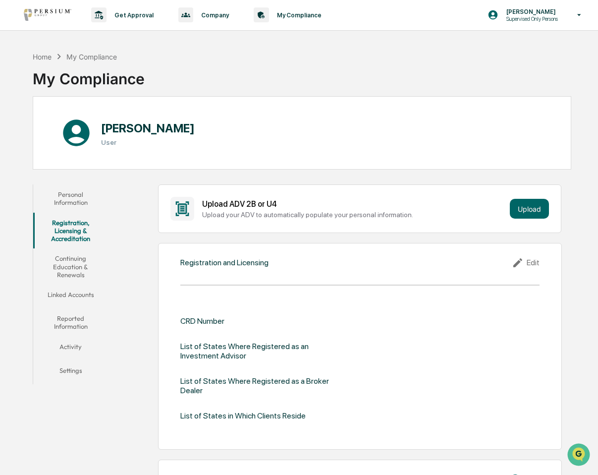
scroll to position [0, 0]
click at [62, 262] on button "Continuing Education & Renewals" at bounding box center [70, 267] width 75 height 36
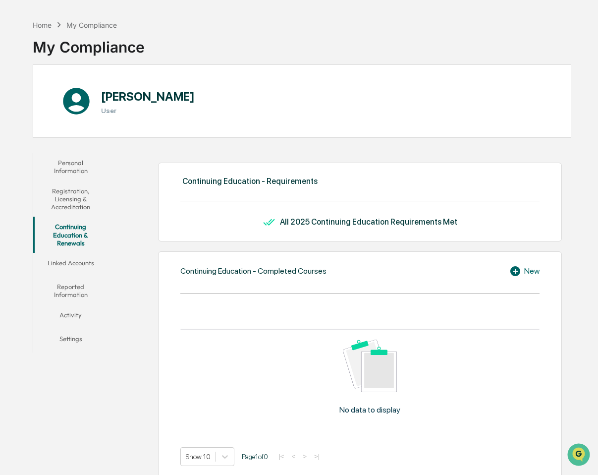
scroll to position [50, 0]
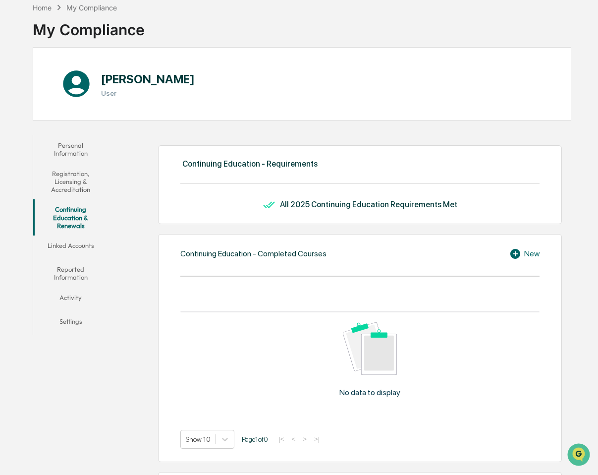
click at [80, 246] on button "Linked Accounts" at bounding box center [70, 247] width 75 height 24
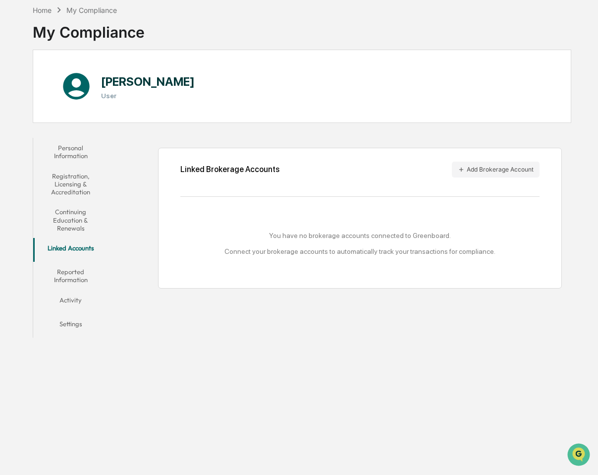
click at [74, 272] on button "Reported Information" at bounding box center [70, 276] width 75 height 28
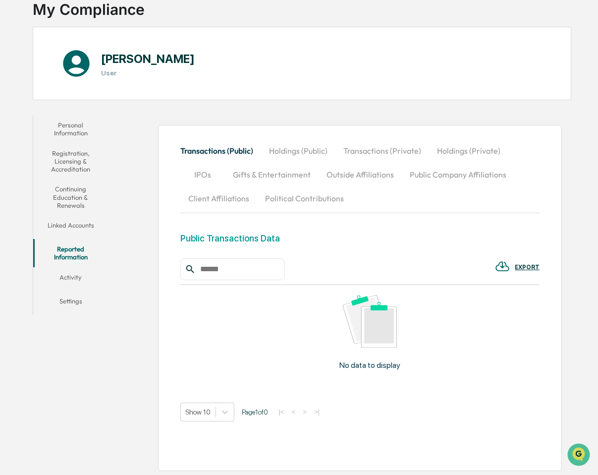
scroll to position [81, 0]
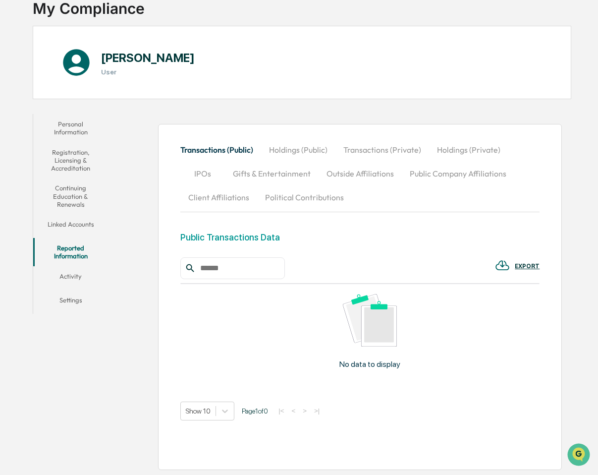
click at [74, 267] on button "Activity" at bounding box center [70, 278] width 75 height 24
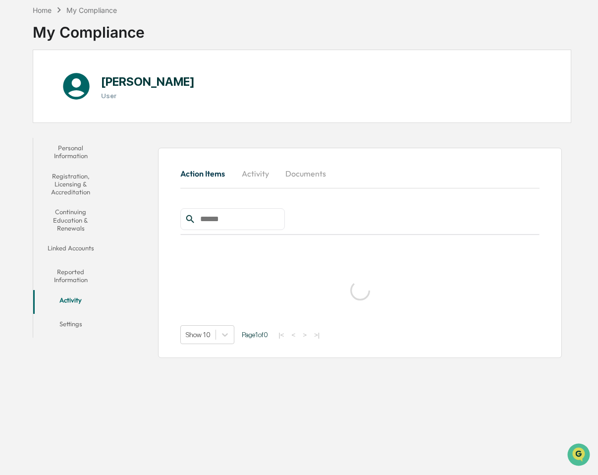
scroll to position [57, 0]
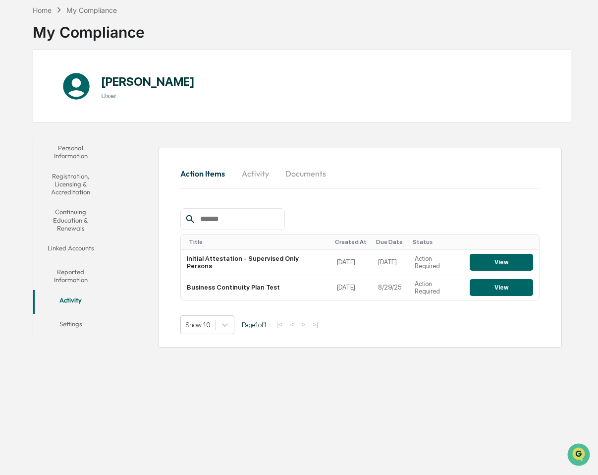
click at [65, 314] on button "Settings" at bounding box center [70, 326] width 75 height 24
